Goal: Find specific page/section: Find specific page/section

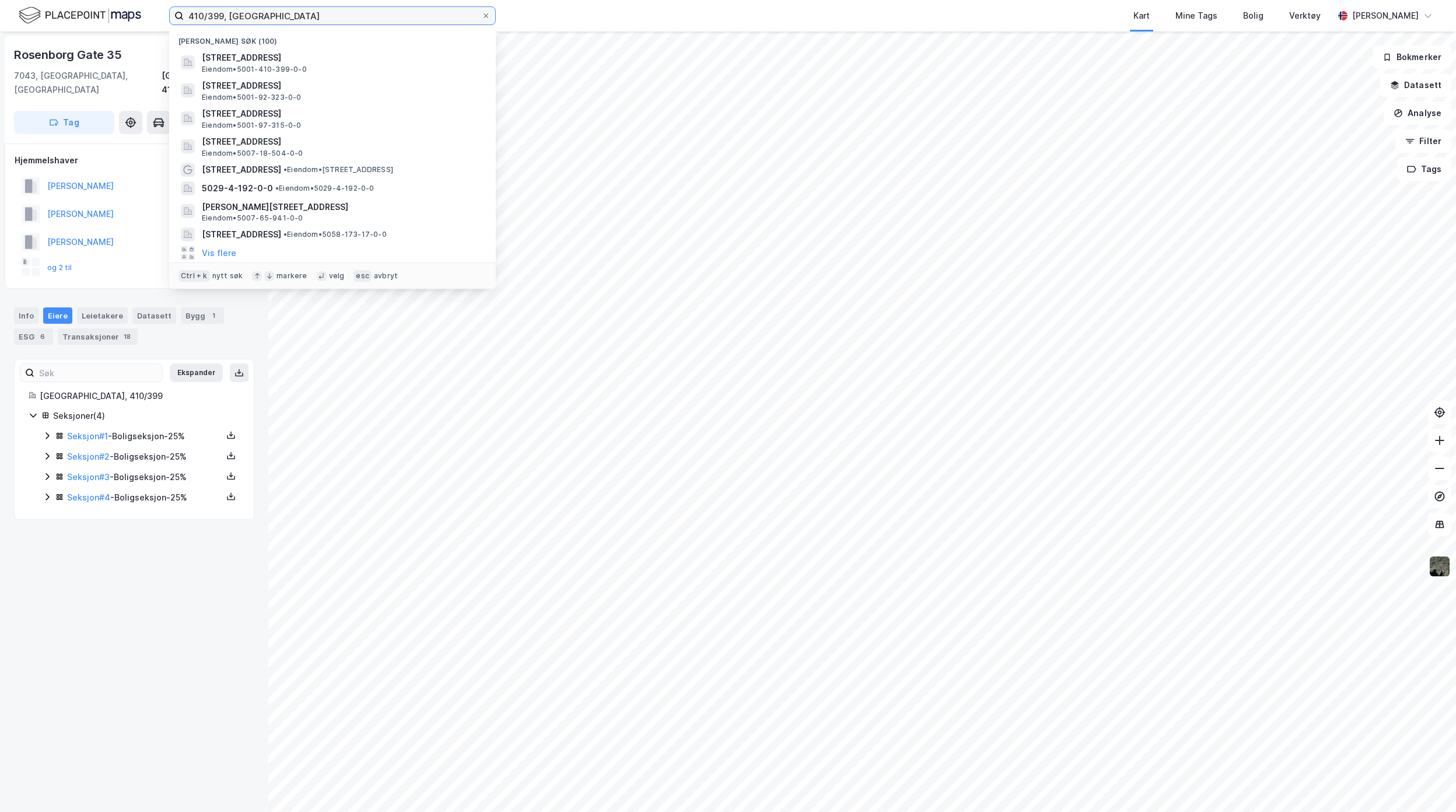
drag, startPoint x: 237, startPoint y: 19, endPoint x: -156, endPoint y: 10, distance: 393.1
click at [0, 10] on html "410/399, Trondheim Nylige søk (100) [STREET_ADDRESS] Eiendom • 5001-410-399-0-0…" at bounding box center [728, 406] width 1456 height 812
click at [264, 14] on input at bounding box center [339, 16] width 311 height 18
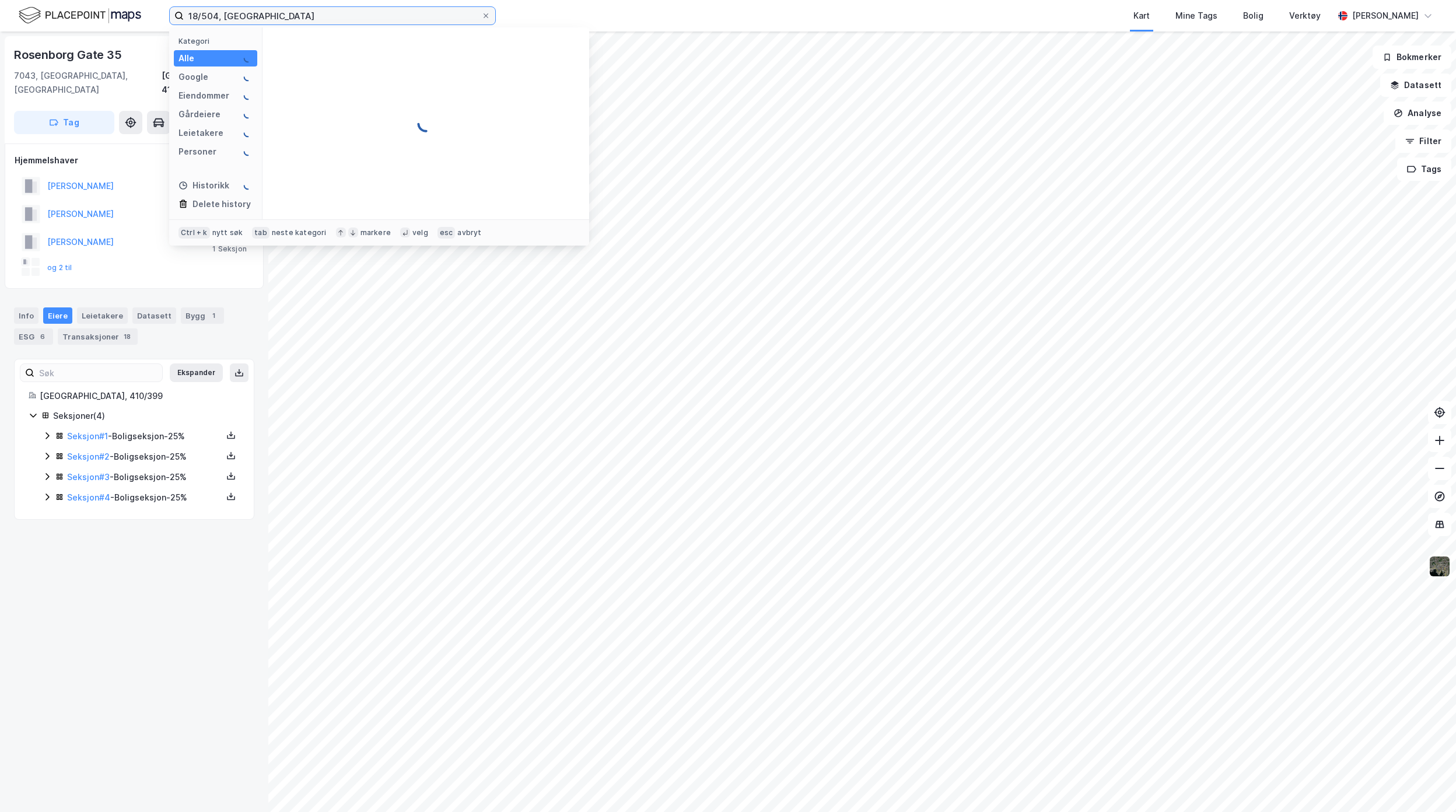
type input "18/504, [GEOGRAPHIC_DATA]"
click at [315, 55] on span "[STREET_ADDRESS]" at bounding box center [435, 58] width 280 height 14
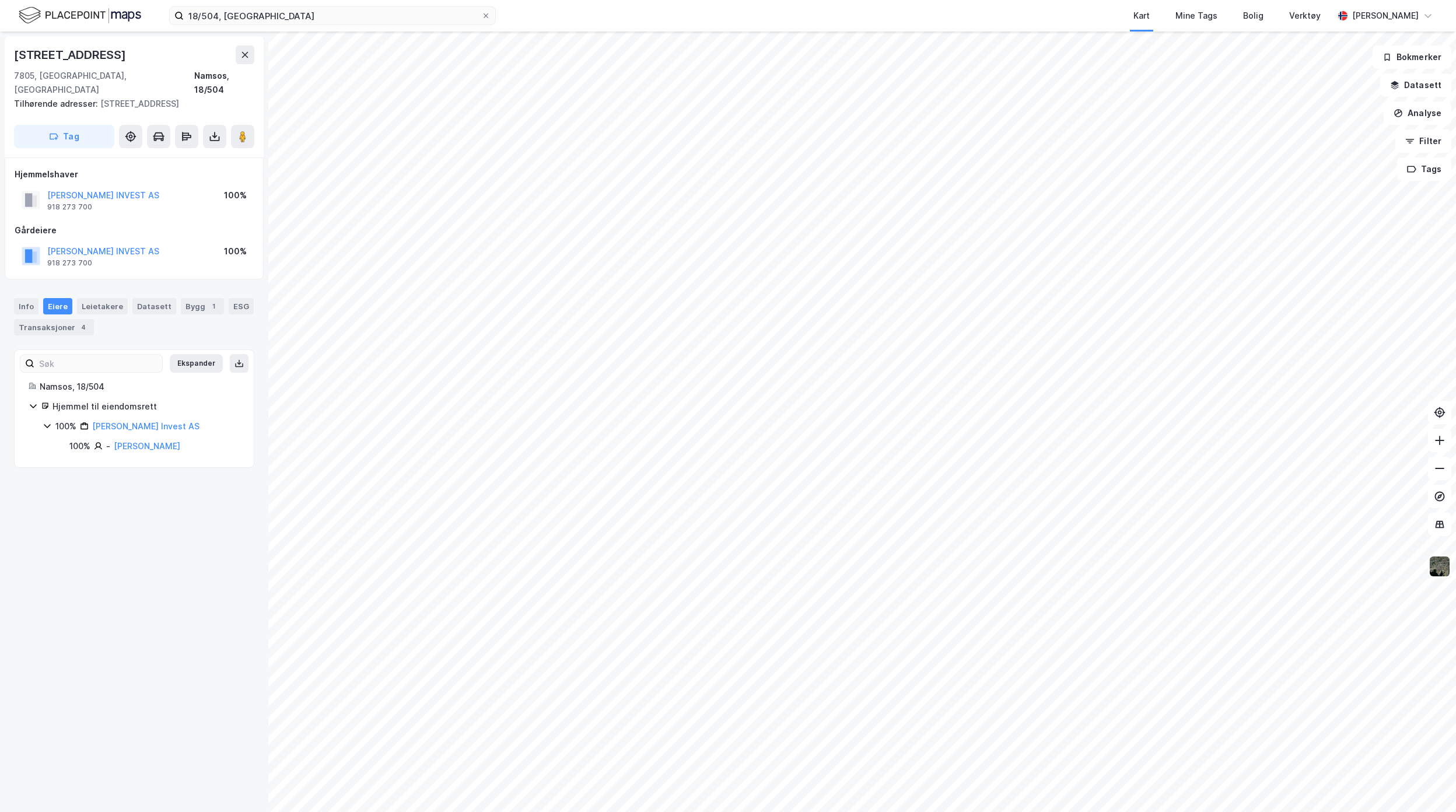
click at [199, 649] on div "Flintsteinvegen 74 7805, [GEOGRAPHIC_DATA], [GEOGRAPHIC_DATA] [GEOGRAPHIC_DATA]…" at bounding box center [134, 421] width 268 height 781
